Goal: Transaction & Acquisition: Purchase product/service

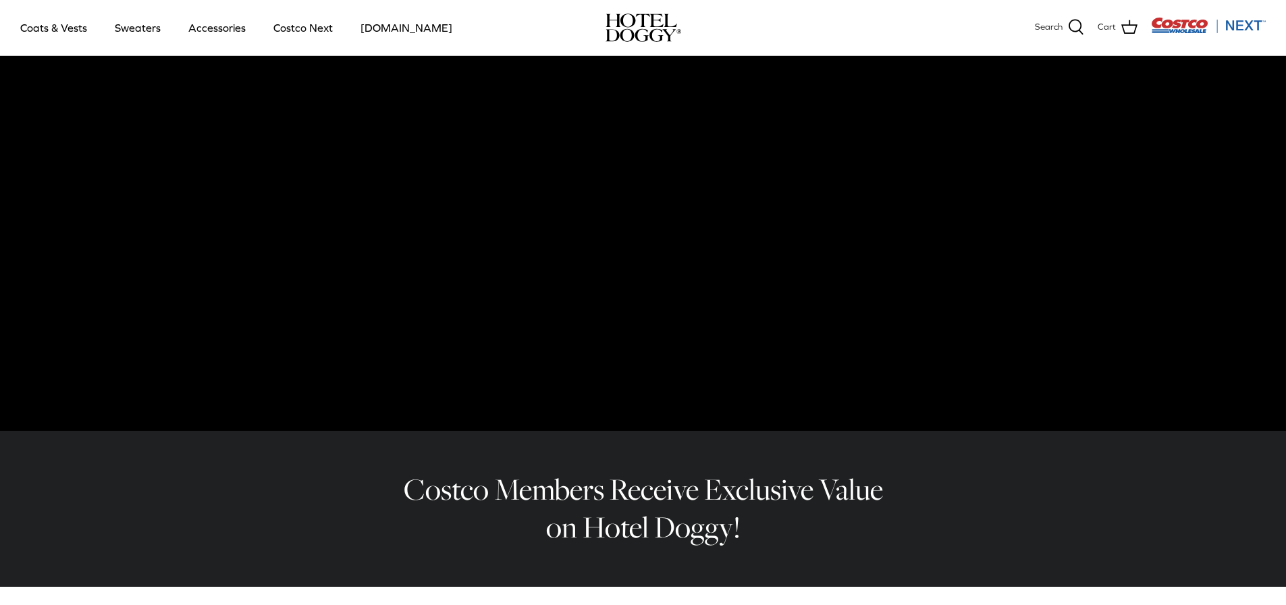
scroll to position [67, 0]
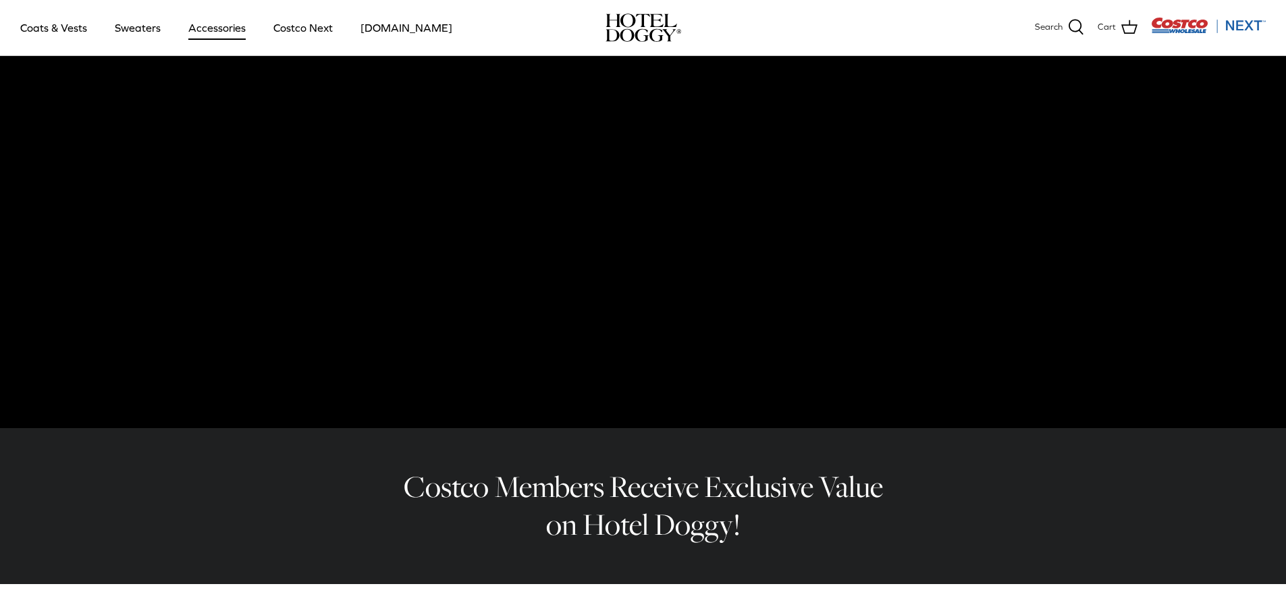
click at [227, 30] on link "Accessories" at bounding box center [217, 28] width 82 height 46
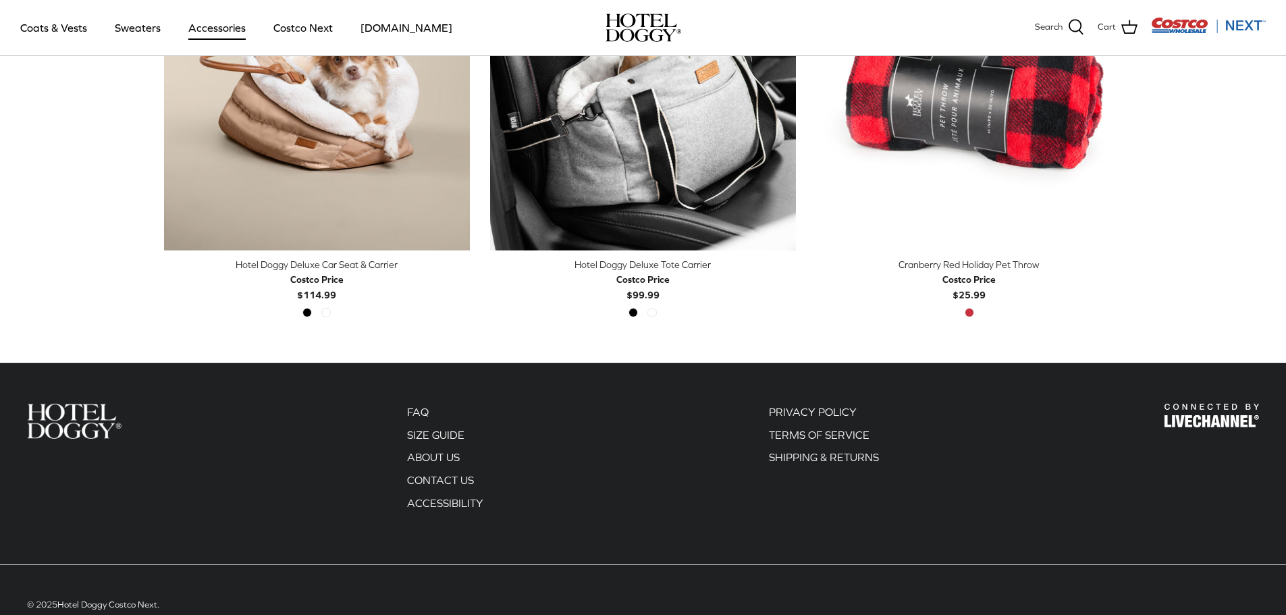
scroll to position [472, 0]
drag, startPoint x: 121, startPoint y: 25, endPoint x: 130, endPoint y: 23, distance: 8.3
click at [121, 25] on link "Sweaters" at bounding box center [138, 28] width 70 height 46
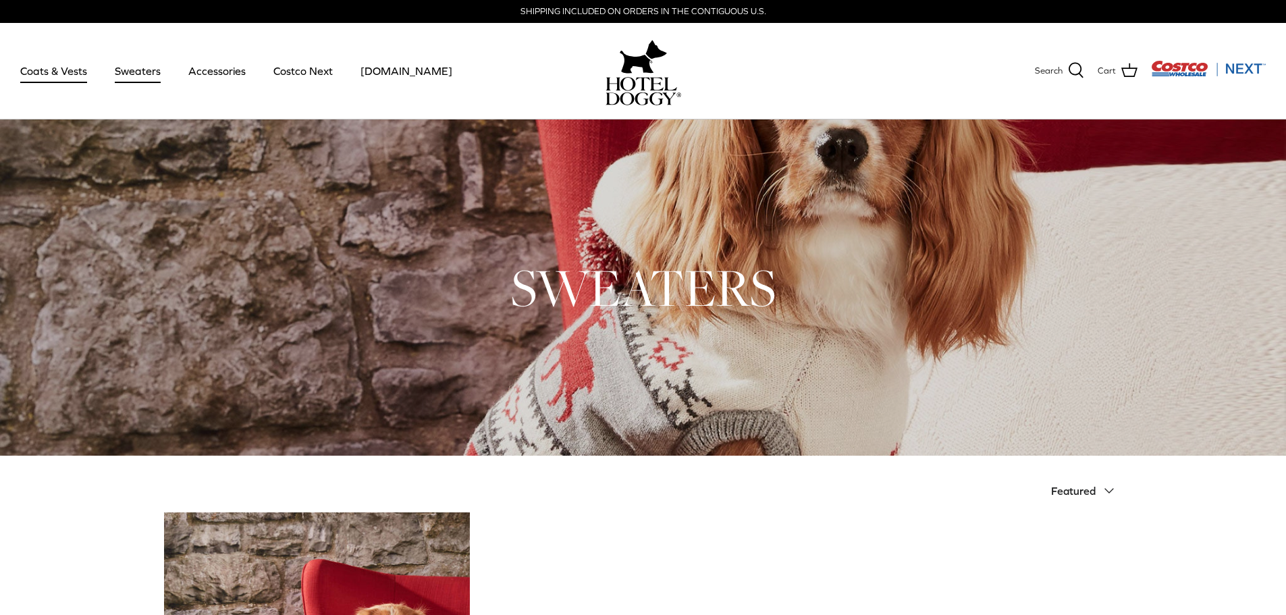
click at [69, 78] on link "Coats & Vests" at bounding box center [53, 71] width 91 height 46
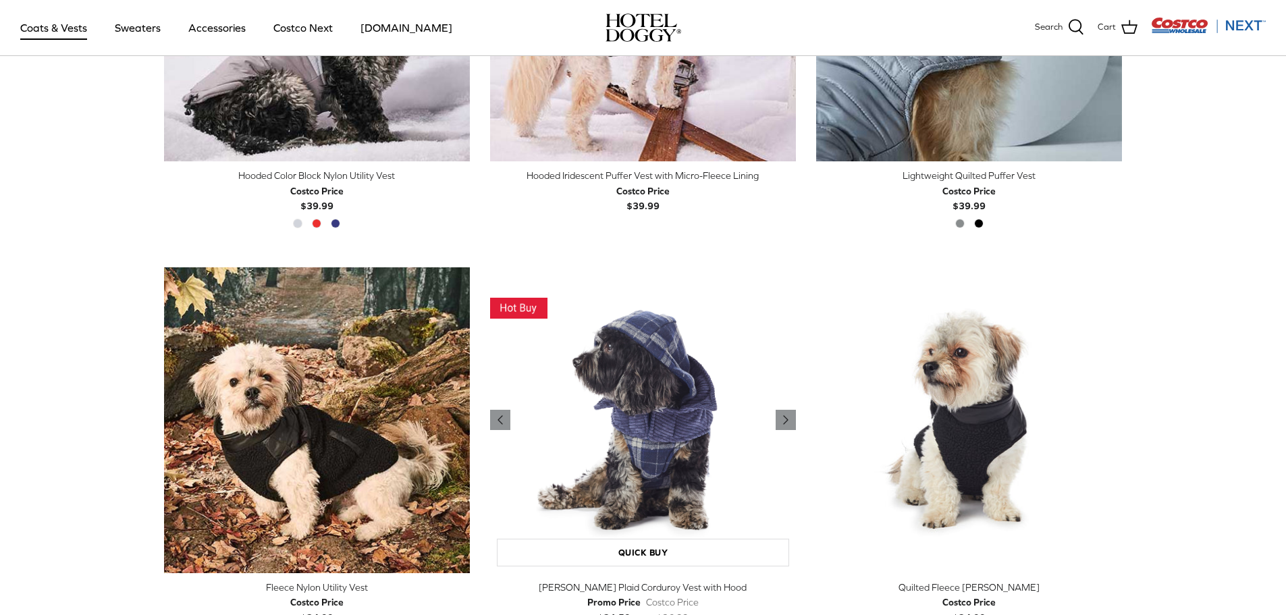
scroll to position [1417, 0]
